Goal: Task Accomplishment & Management: Manage account settings

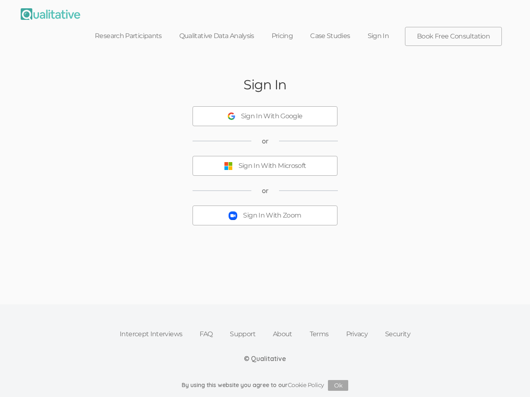
click at [265, 206] on button "Sign In With Zoom" at bounding box center [264, 216] width 145 height 20
click at [265, 112] on div "Sign In With Google" at bounding box center [272, 117] width 62 height 10
click at [265, 161] on div "Sign In With Microsoft" at bounding box center [272, 166] width 68 height 10
click at [265, 211] on div "Sign In With Zoom" at bounding box center [272, 216] width 58 height 10
click at [338, 386] on button "Ok" at bounding box center [338, 385] width 20 height 11
